Goal: Communication & Community: Answer question/provide support

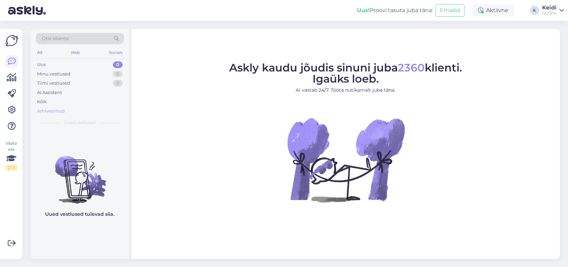
click at [51, 113] on div "Arhiveeritud" at bounding box center [51, 111] width 28 height 7
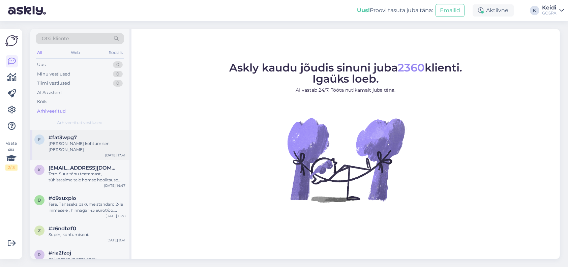
click at [107, 146] on div "[PERSON_NAME] kohtumisen. [PERSON_NAME]" at bounding box center [87, 147] width 77 height 12
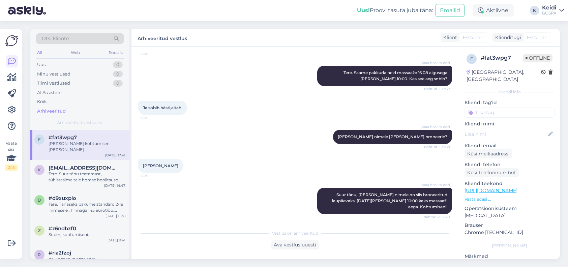
scroll to position [82, 0]
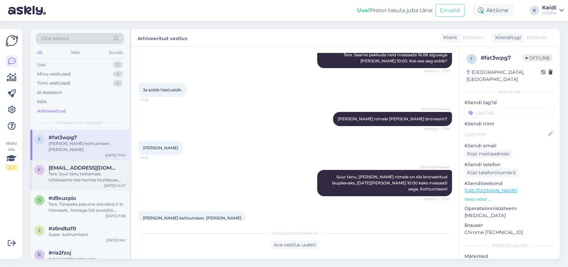
click at [68, 176] on div "Tere. Suur tänu teatamast, tühistasime teie homse hoolitsuse aja. Kohtumiseni j…" at bounding box center [87, 177] width 77 height 12
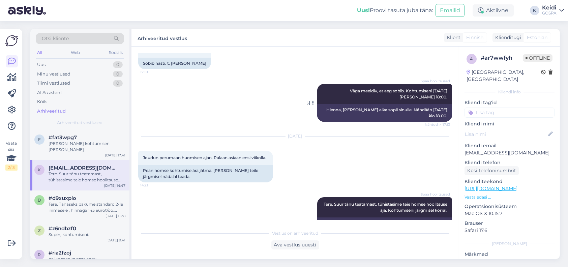
scroll to position [166, 0]
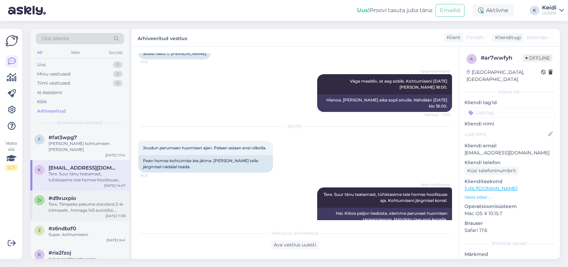
click at [90, 195] on div "#d9xuxpio" at bounding box center [87, 198] width 77 height 6
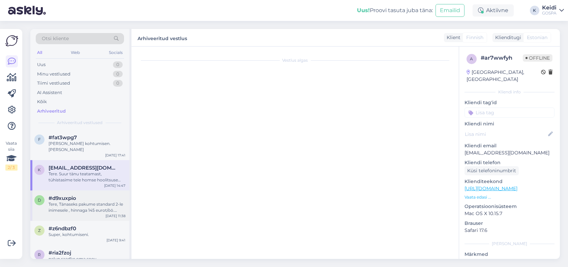
scroll to position [0, 0]
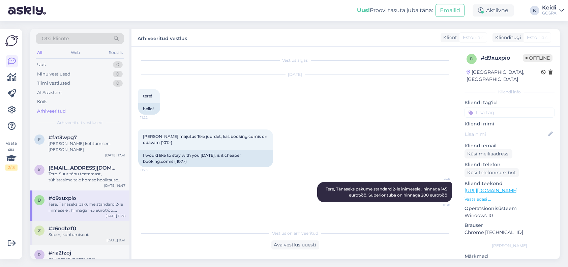
click at [81, 225] on div "#z6ndbzf0" at bounding box center [87, 228] width 77 height 6
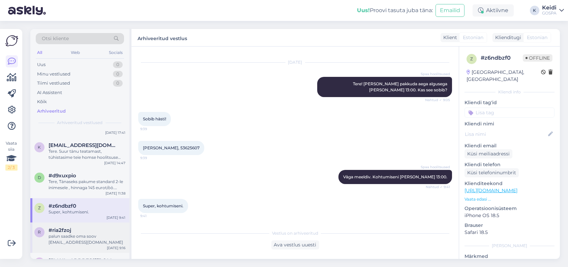
scroll to position [34, 0]
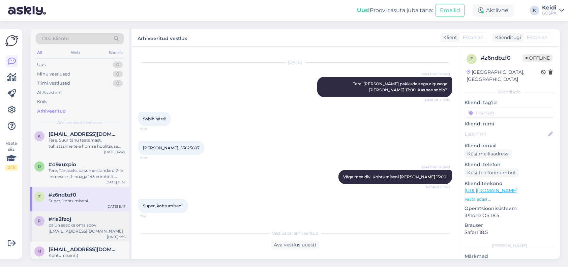
click at [80, 222] on div "palun saadke oma soov [EMAIL_ADDRESS][DOMAIN_NAME]" at bounding box center [87, 228] width 77 height 12
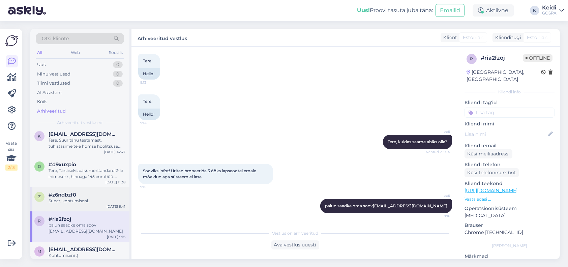
click at [80, 202] on div "z #z6ndbzf0 Super, kohtumiseni. [DATE] 9:41" at bounding box center [79, 199] width 99 height 24
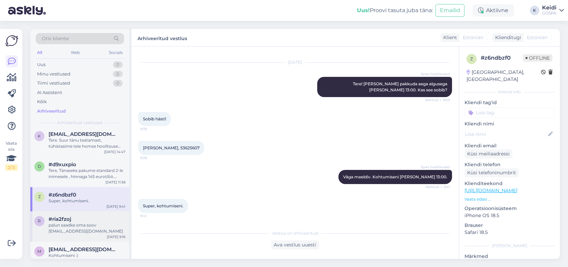
click at [89, 222] on div "palun saadke oma soov [EMAIL_ADDRESS][DOMAIN_NAME]" at bounding box center [87, 228] width 77 height 12
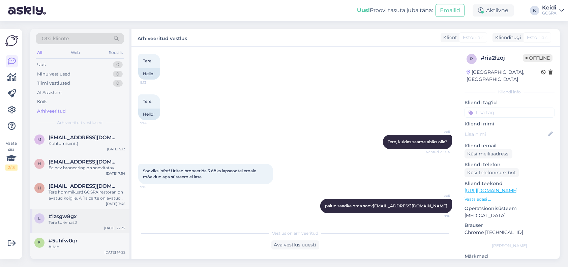
scroll to position [101, 0]
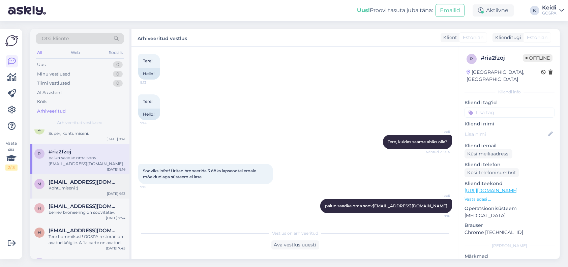
click at [100, 185] on div "Kohtumiseni :)" at bounding box center [87, 188] width 77 height 6
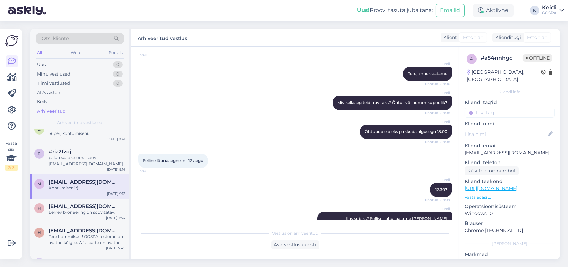
scroll to position [337, 0]
